Goal: Check status

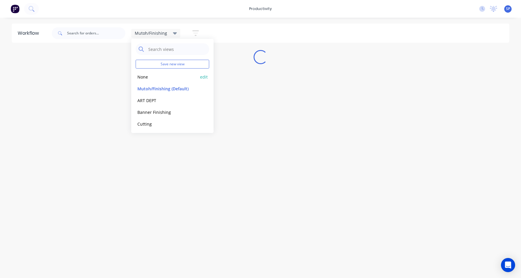
click at [143, 76] on button "None" at bounding box center [167, 77] width 63 height 7
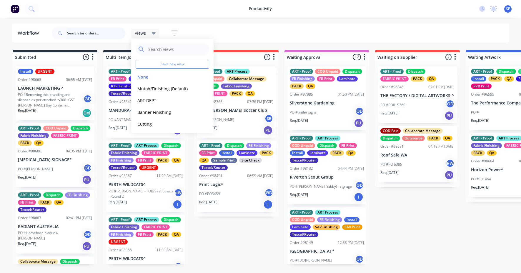
click at [78, 36] on input "text" at bounding box center [96, 33] width 58 height 12
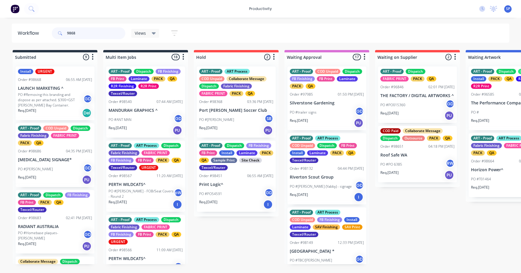
type input "98684"
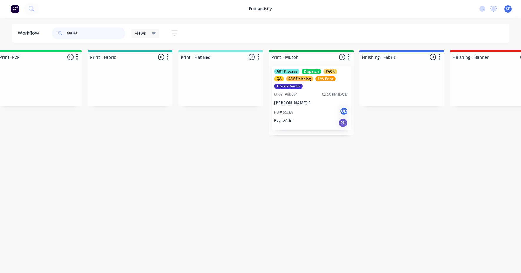
scroll to position [0, 750]
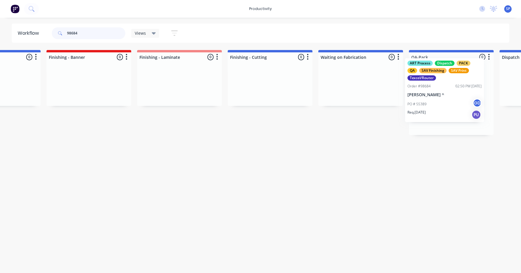
drag, startPoint x: 291, startPoint y: 113, endPoint x: 435, endPoint y: 103, distance: 144.8
